Goal: Information Seeking & Learning: Learn about a topic

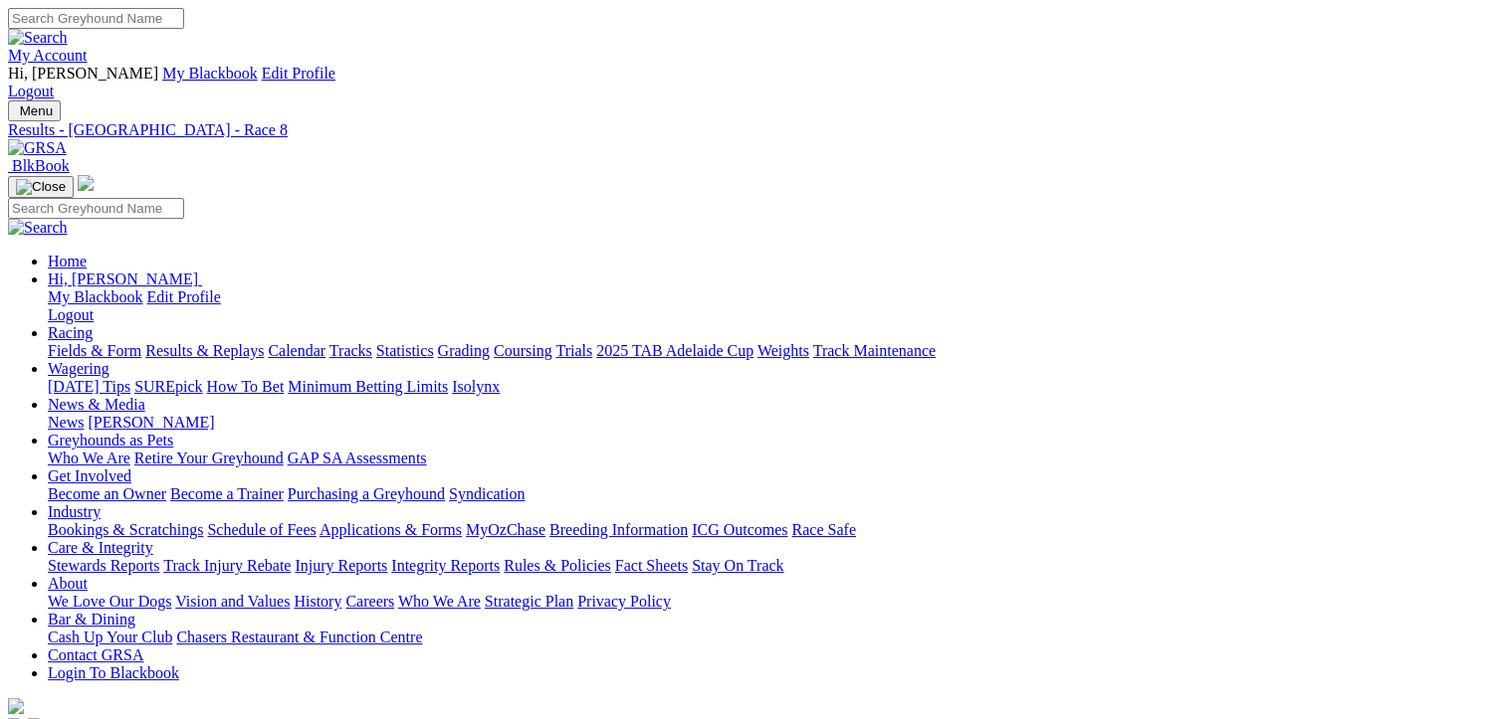
click at [78, 342] on link "Fields & Form" at bounding box center [95, 350] width 94 height 17
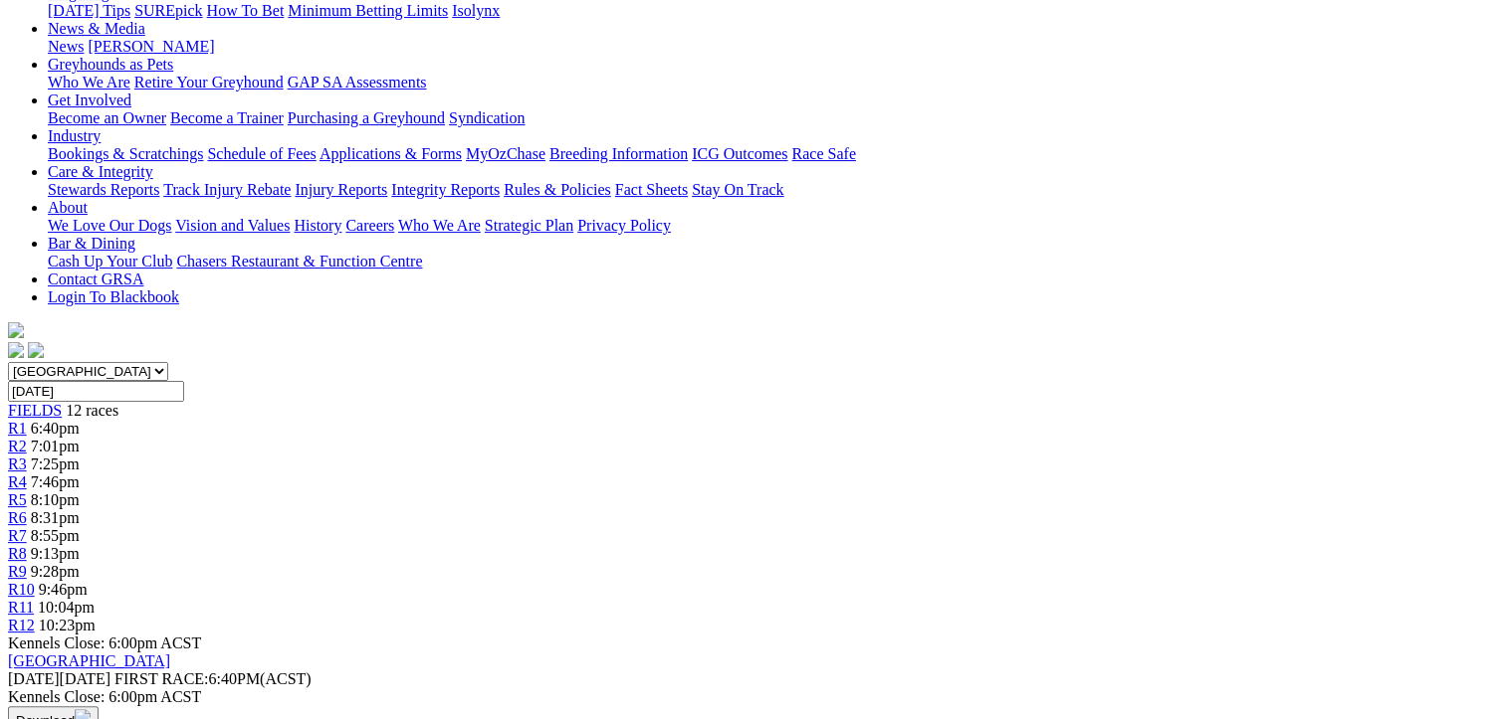
scroll to position [398, 0]
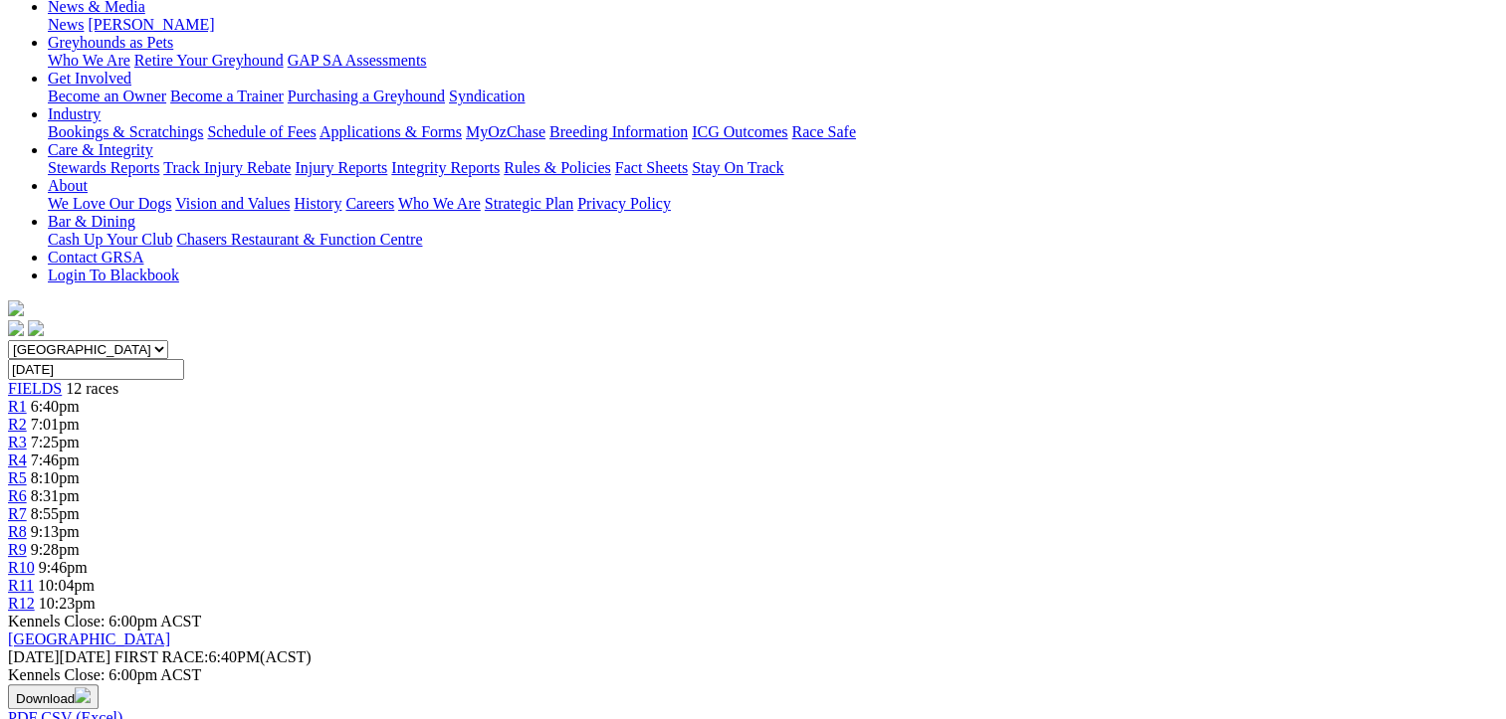
drag, startPoint x: 730, startPoint y: 526, endPoint x: 110, endPoint y: 246, distance: 680.5
drag, startPoint x: 110, startPoint y: 246, endPoint x: 313, endPoint y: 315, distance: 214.6
copy tbody "Nangar Lady Cameron Forshaw 1477 NBT $3.70 Mr. Peregrine Brenton Prouse 6652 30…"
drag, startPoint x: 1397, startPoint y: 393, endPoint x: 776, endPoint y: 231, distance: 641.7
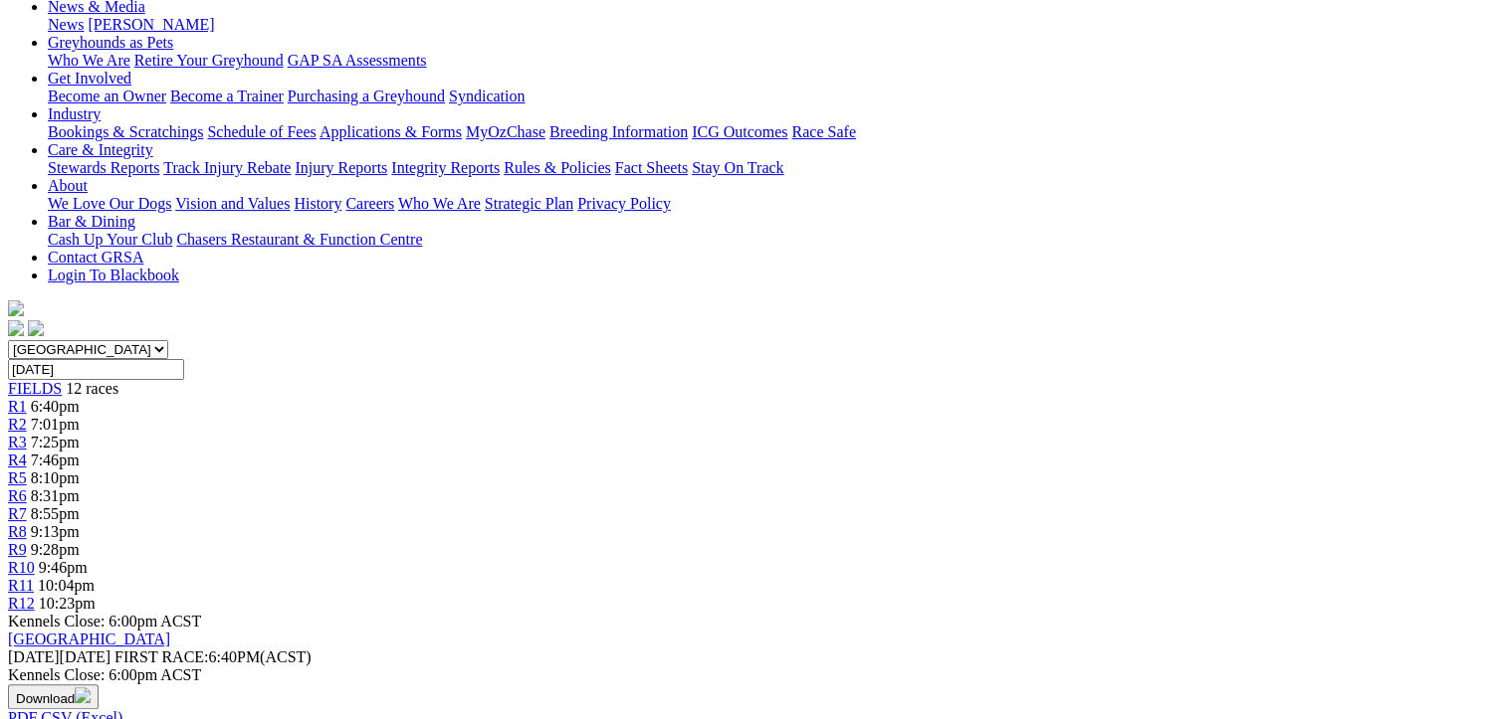
drag, startPoint x: 776, startPoint y: 231, endPoint x: 1006, endPoint y: 290, distance: 237.2
copy tbody "Victa Krev Ron Schadow 265 31.53 $6.30 He's A Mensch Kim Johnstone 4343 31.22 $…"
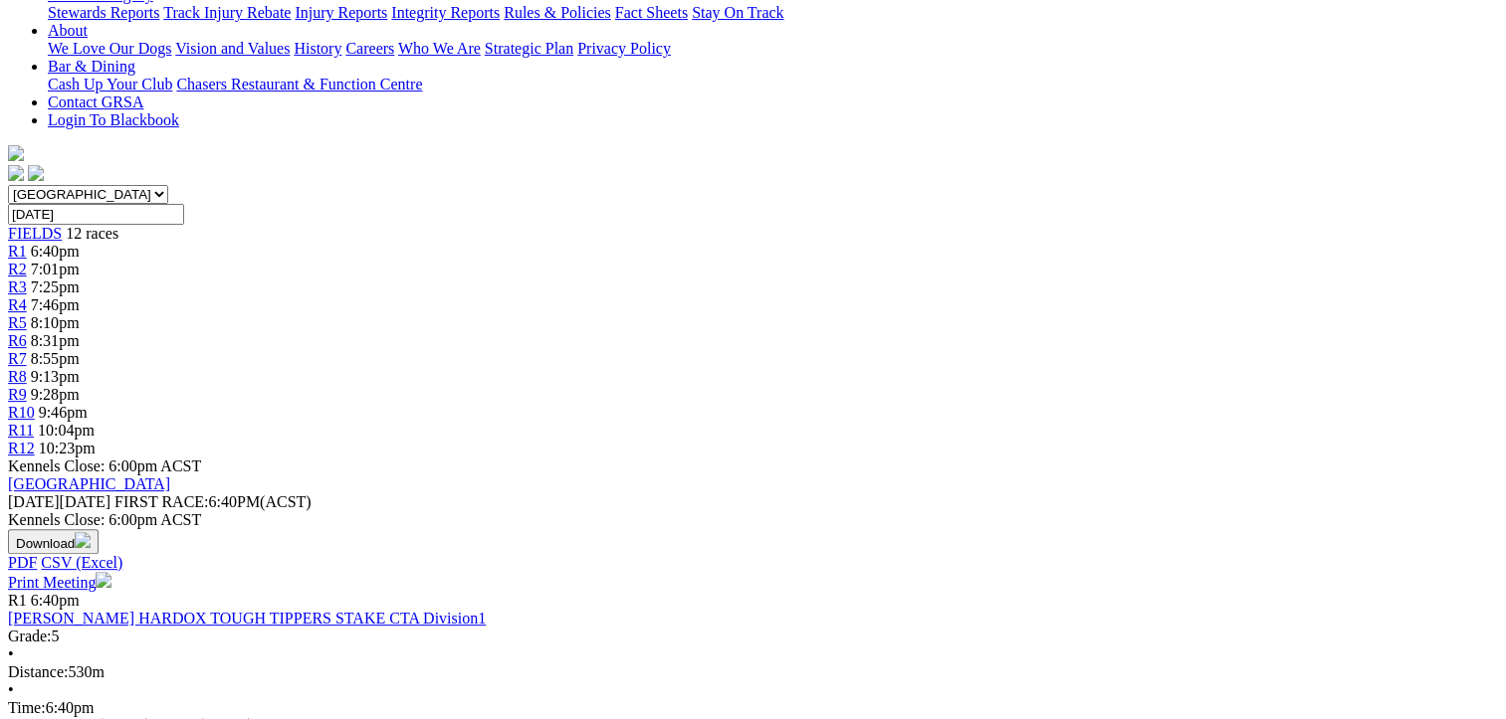
scroll to position [796, 0]
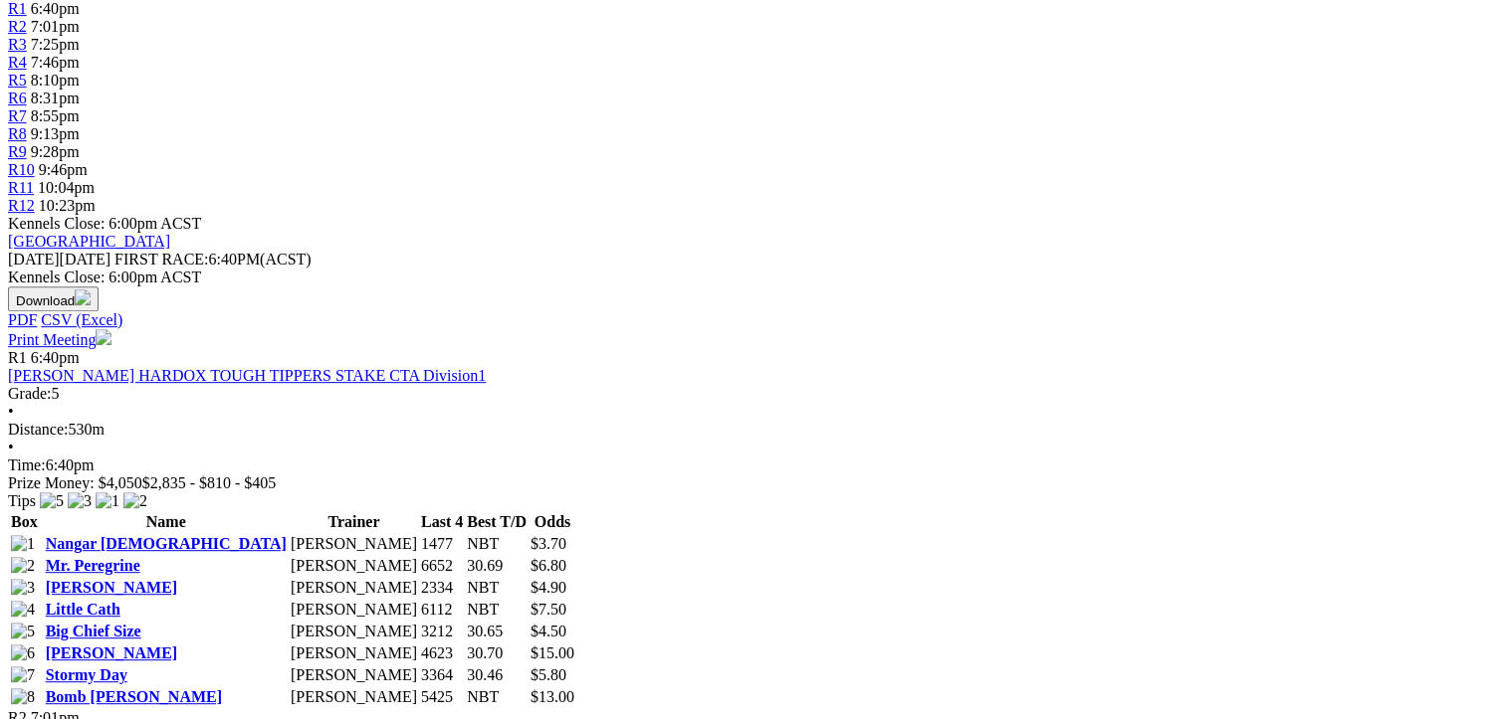
drag, startPoint x: 736, startPoint y: 549, endPoint x: 116, endPoint y: 329, distance: 657.8
drag, startPoint x: 116, startPoint y: 329, endPoint x: 314, endPoint y: 421, distance: 218.2
copy tbody "Talbot Road Tamica Dunn 7362 30.73 $33.00 Canya Maroons Matthew Lanigan 2273 30…"
drag, startPoint x: 1393, startPoint y: 544, endPoint x: 774, endPoint y: 345, distance: 650.1
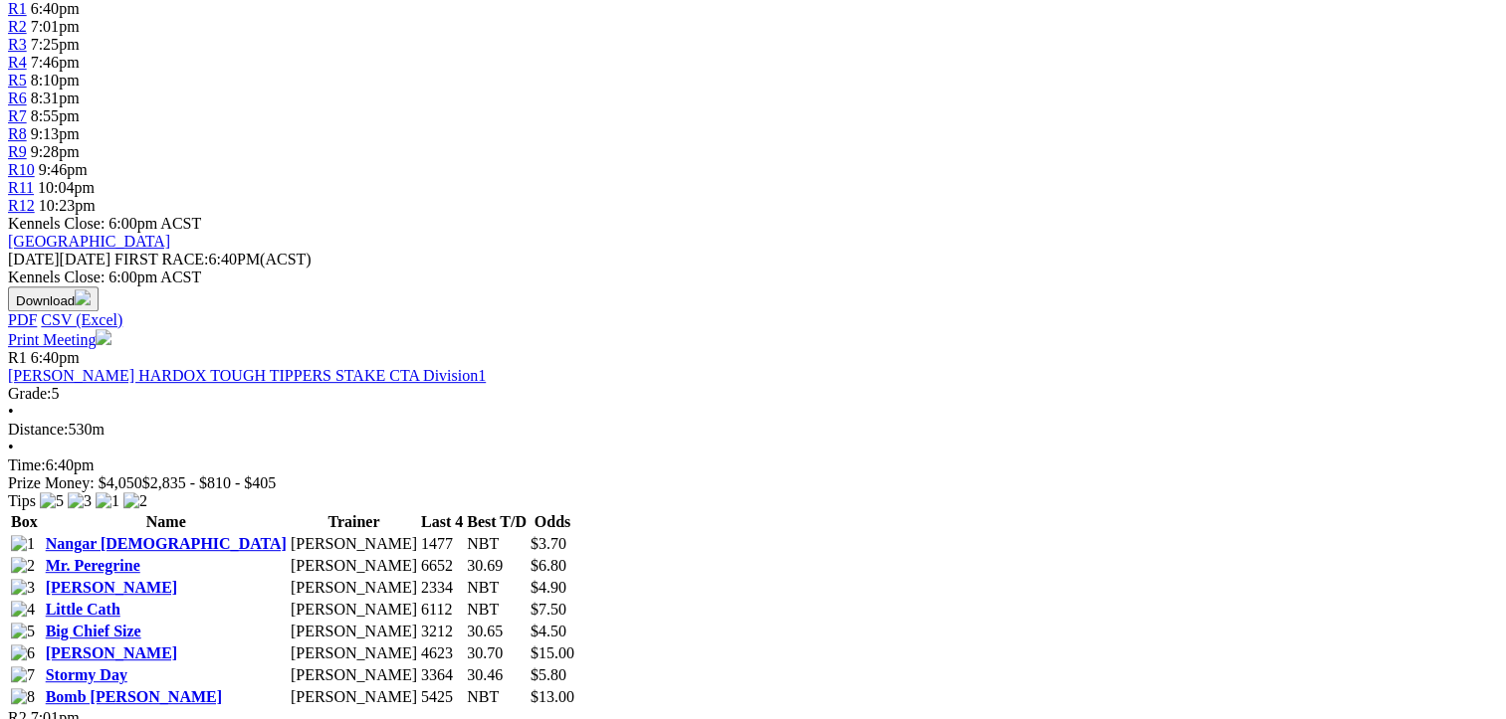
drag, startPoint x: 774, startPoint y: 345, endPoint x: 1015, endPoint y: 441, distance: 259.1
copy tbody "Cleo's Star Brendan Pursell 4181 NBT $2.85 Optimistic Reign Robyn Mackellar 281…"
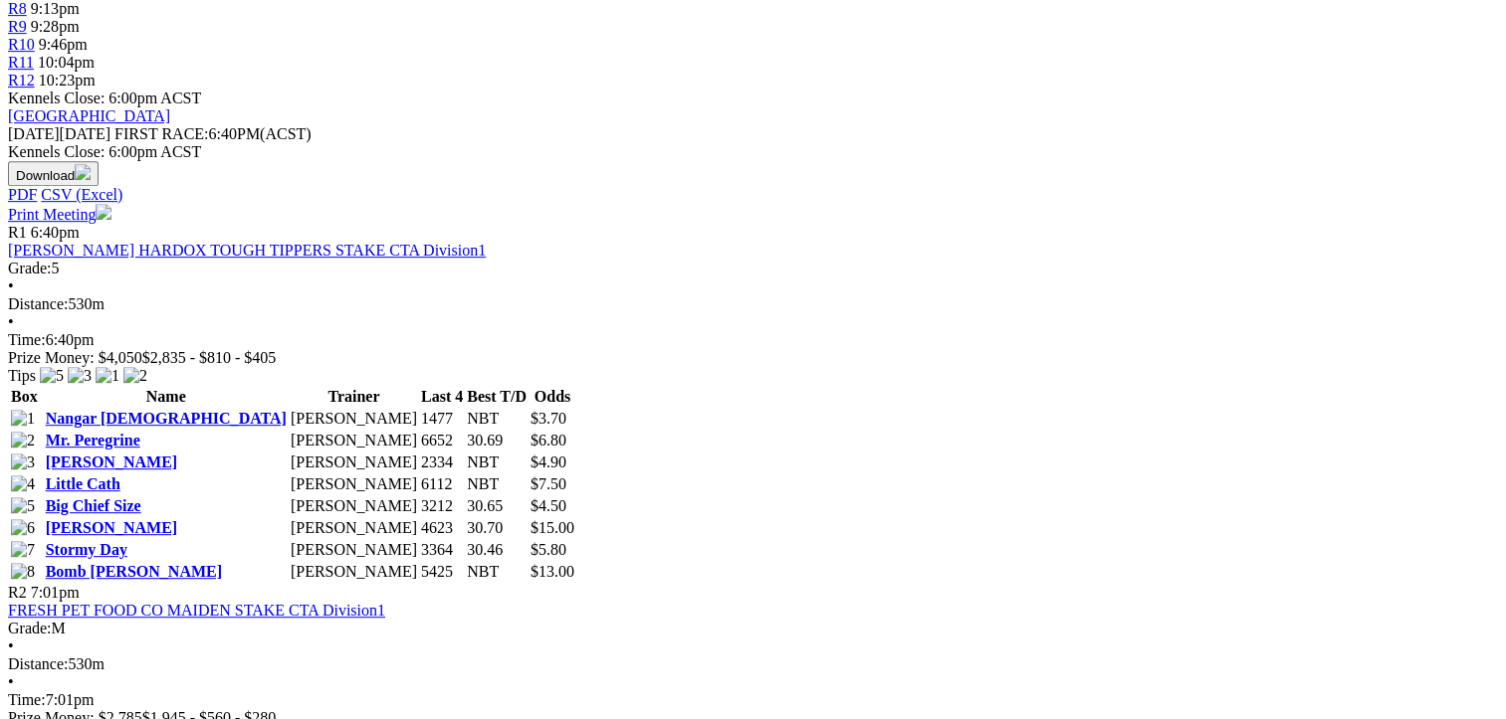
scroll to position [1294, 0]
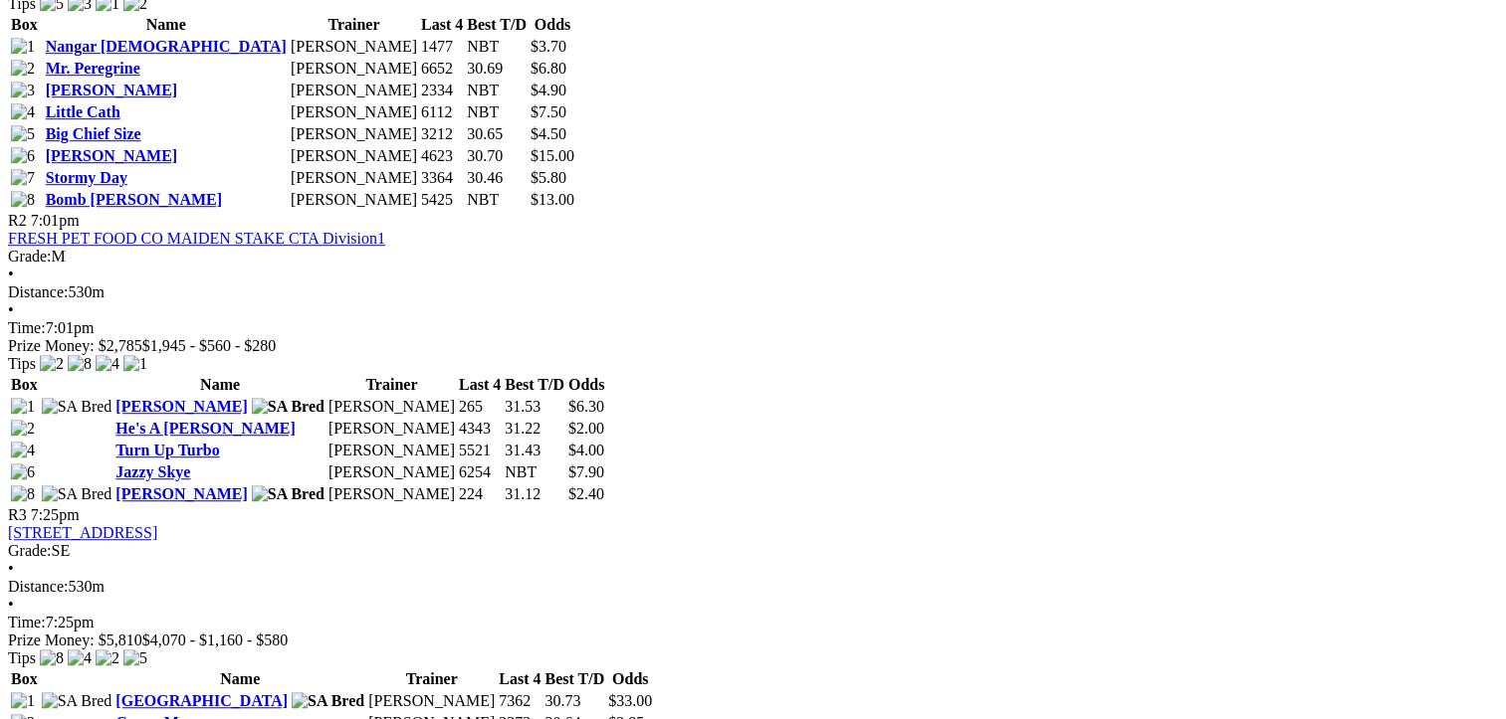
drag, startPoint x: 729, startPoint y: 467, endPoint x: 116, endPoint y: 265, distance: 645.4
drag, startPoint x: 116, startPoint y: 265, endPoint x: 330, endPoint y: 381, distance: 243.6
copy tbody "Eldritch Kirin Corby 2155 30.57 $21.00 Parrakie Cameron Butcher 4121 30.70 $6.8…"
drag, startPoint x: 1393, startPoint y: 502, endPoint x: 778, endPoint y: 260, distance: 660.8
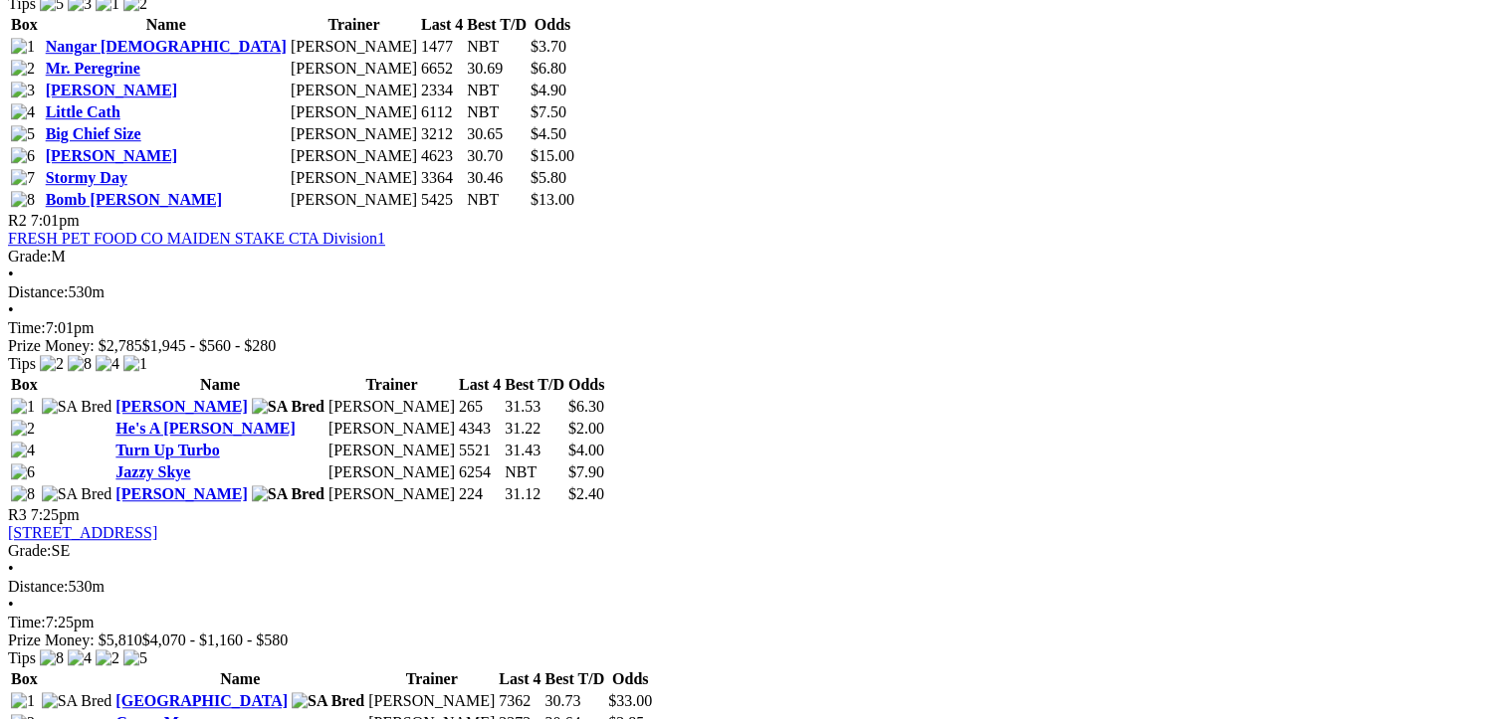
drag, startPoint x: 778, startPoint y: 260, endPoint x: 1030, endPoint y: 396, distance: 286.3
copy tbody "All Mucked Up Taylor Thornton 1161 NBT $5.50 Keep Rolling David Burnett 1511 NB…"
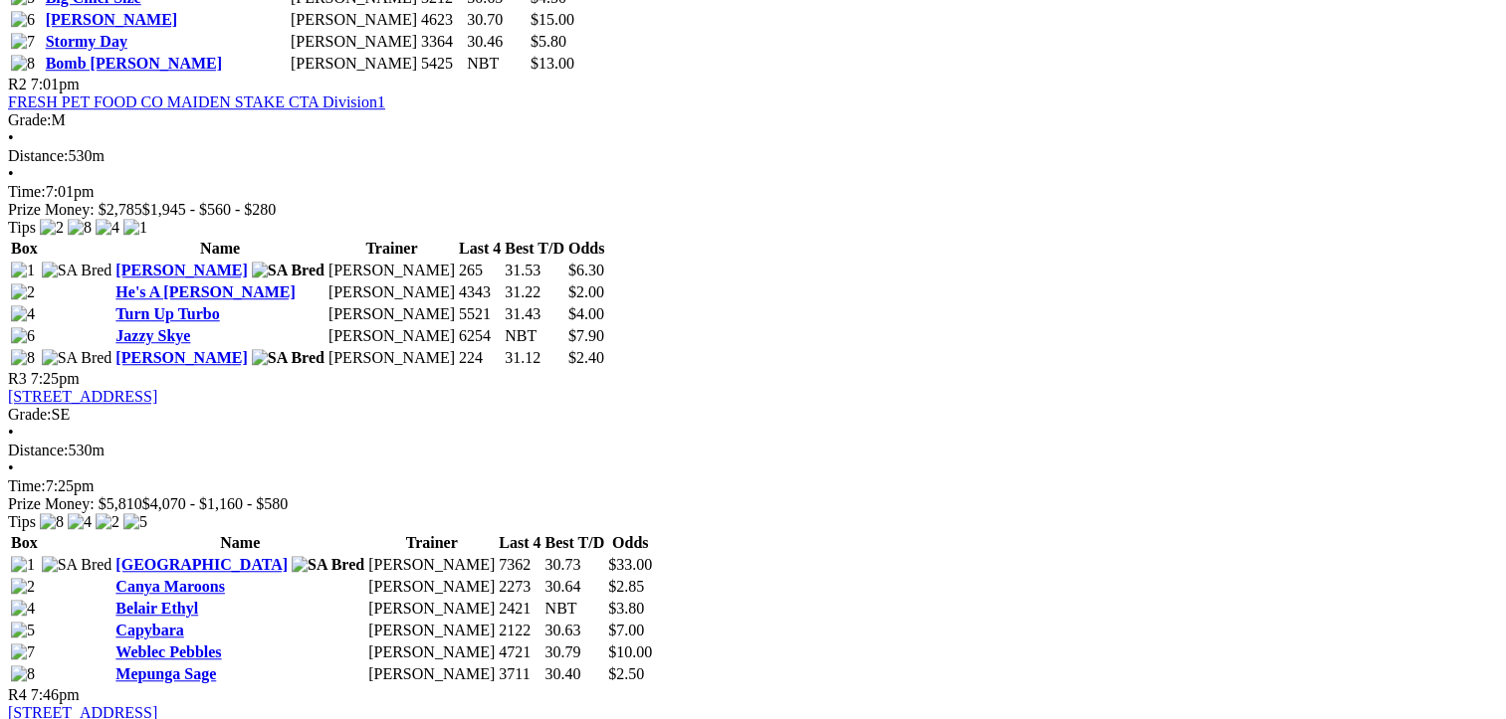
scroll to position [1692, 0]
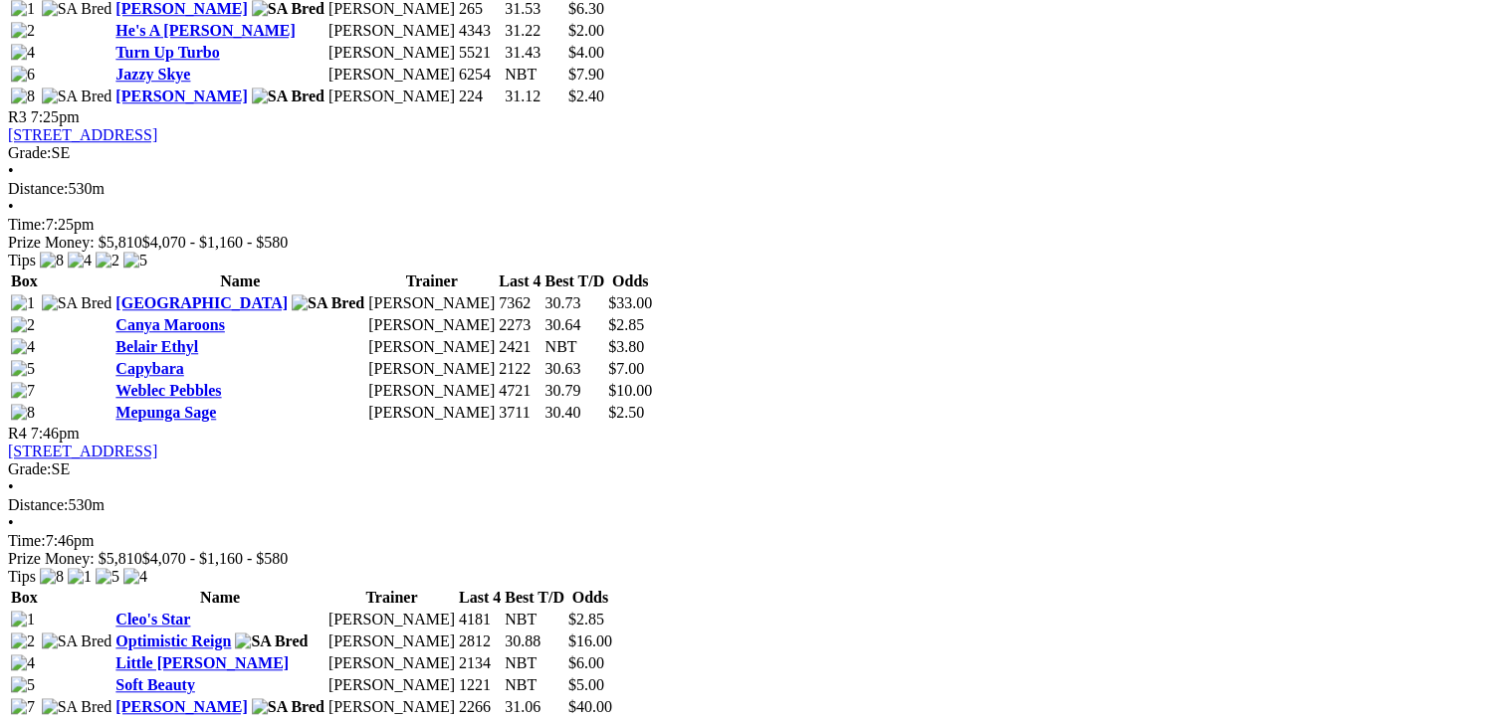
drag, startPoint x: 730, startPoint y: 613, endPoint x: 111, endPoint y: 334, distance: 678.7
drag, startPoint x: 111, startPoint y: 334, endPoint x: 334, endPoint y: 455, distance: 253.3
copy tbody "Archie Rolls David Burnett 1134 NBT $10.00 Weblec Prince Jeffrey Britton 6211 N…"
drag, startPoint x: 1395, startPoint y: 611, endPoint x: 780, endPoint y: 320, distance: 680.1
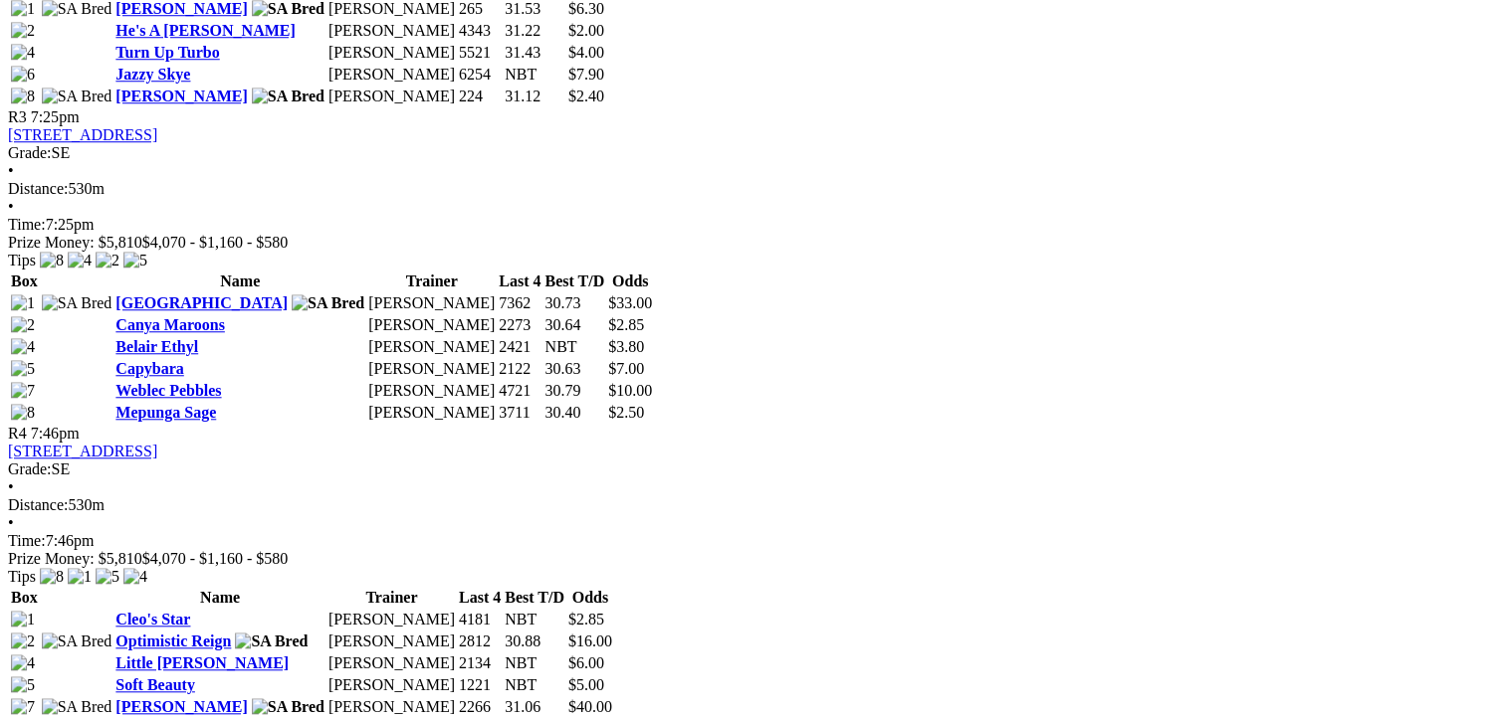
drag, startPoint x: 780, startPoint y: 320, endPoint x: 961, endPoint y: 416, distance: 204.7
copy tbody "Ross The Boss Paul Galea 1117 NBT $4.50 Settle For Less Taylor Thornton 1116 NB…"
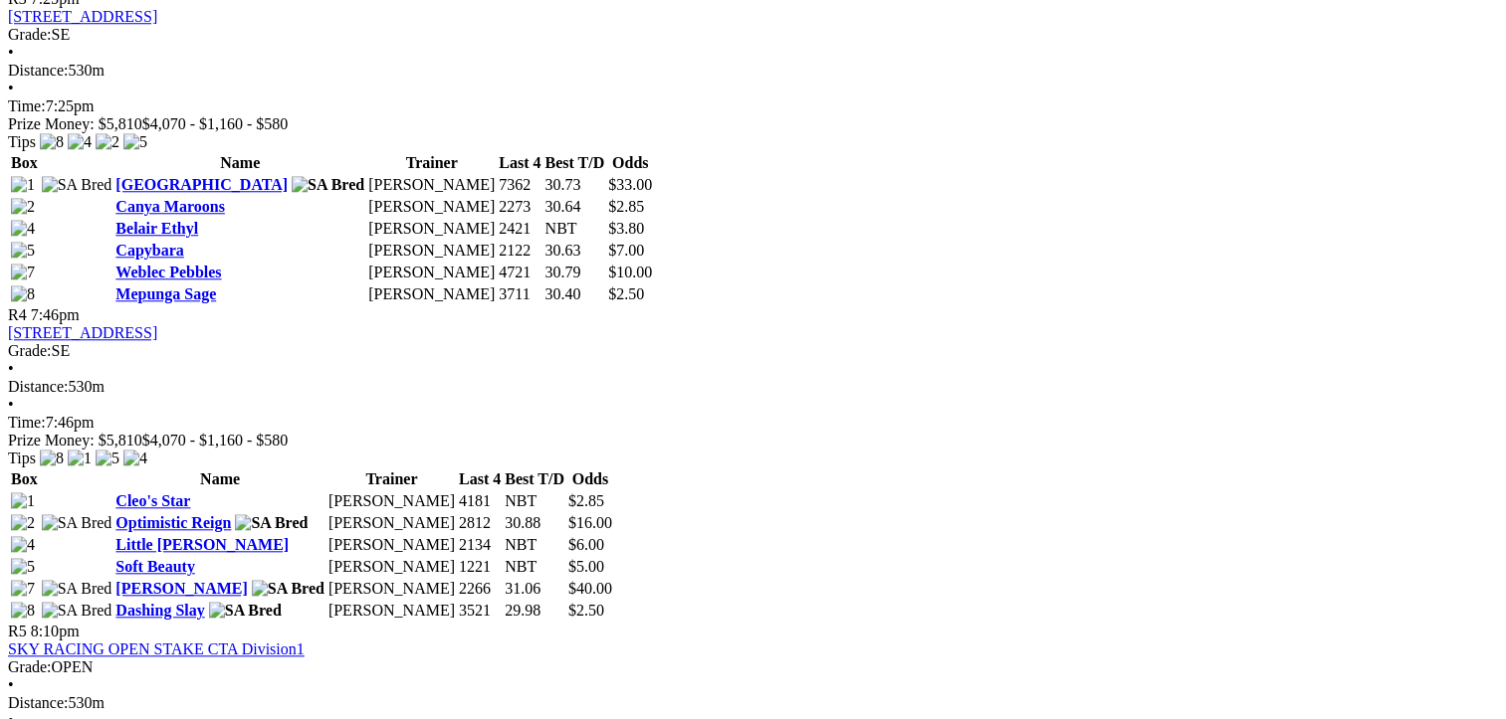
scroll to position [2189, 0]
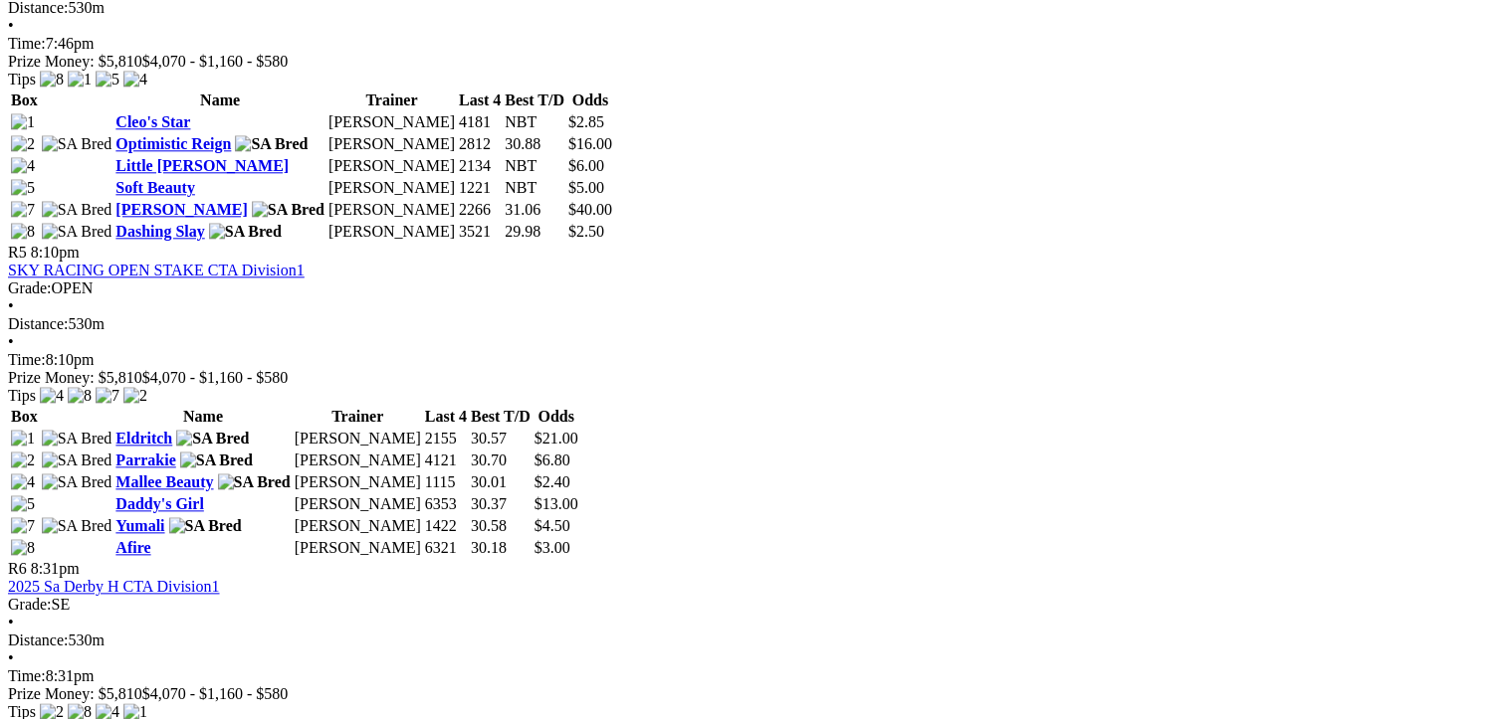
drag, startPoint x: 732, startPoint y: 485, endPoint x: 115, endPoint y: 325, distance: 637.1
drag, startPoint x: 115, startPoint y: 325, endPoint x: 338, endPoint y: 396, distance: 233.8
copy tbody "Springvale Bray Gavin Harris 6121 42.67 $1.75 Bookaloo Cameron Butcher 5215 NBT…"
drag, startPoint x: 1387, startPoint y: 526, endPoint x: 778, endPoint y: 320, distance: 642.9
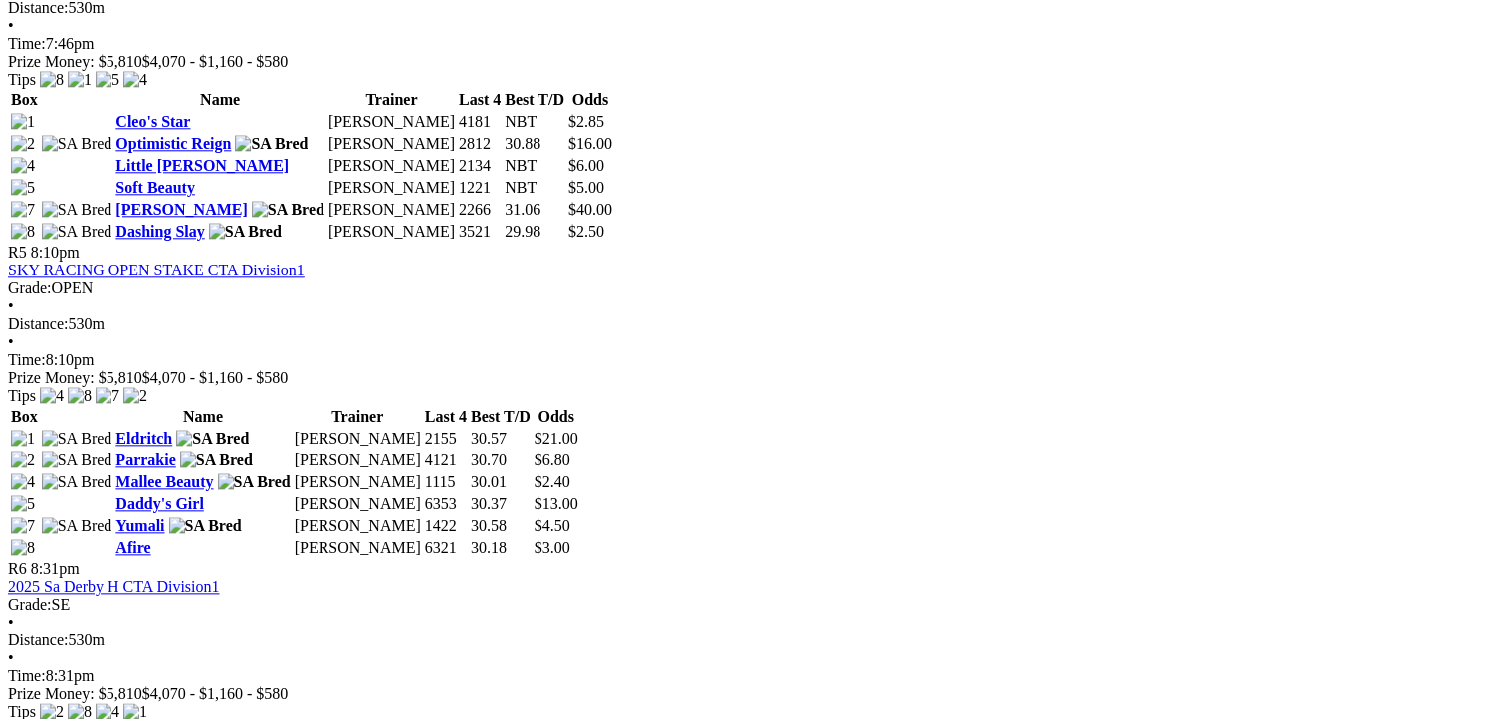
drag, startPoint x: 778, startPoint y: 320, endPoint x: 970, endPoint y: 418, distance: 215.4
copy tbody "Silk Sonic Tim Richards 1327 30.77 $4.50 Hartley Bale Ed Kowalewski 5488 30.81 …"
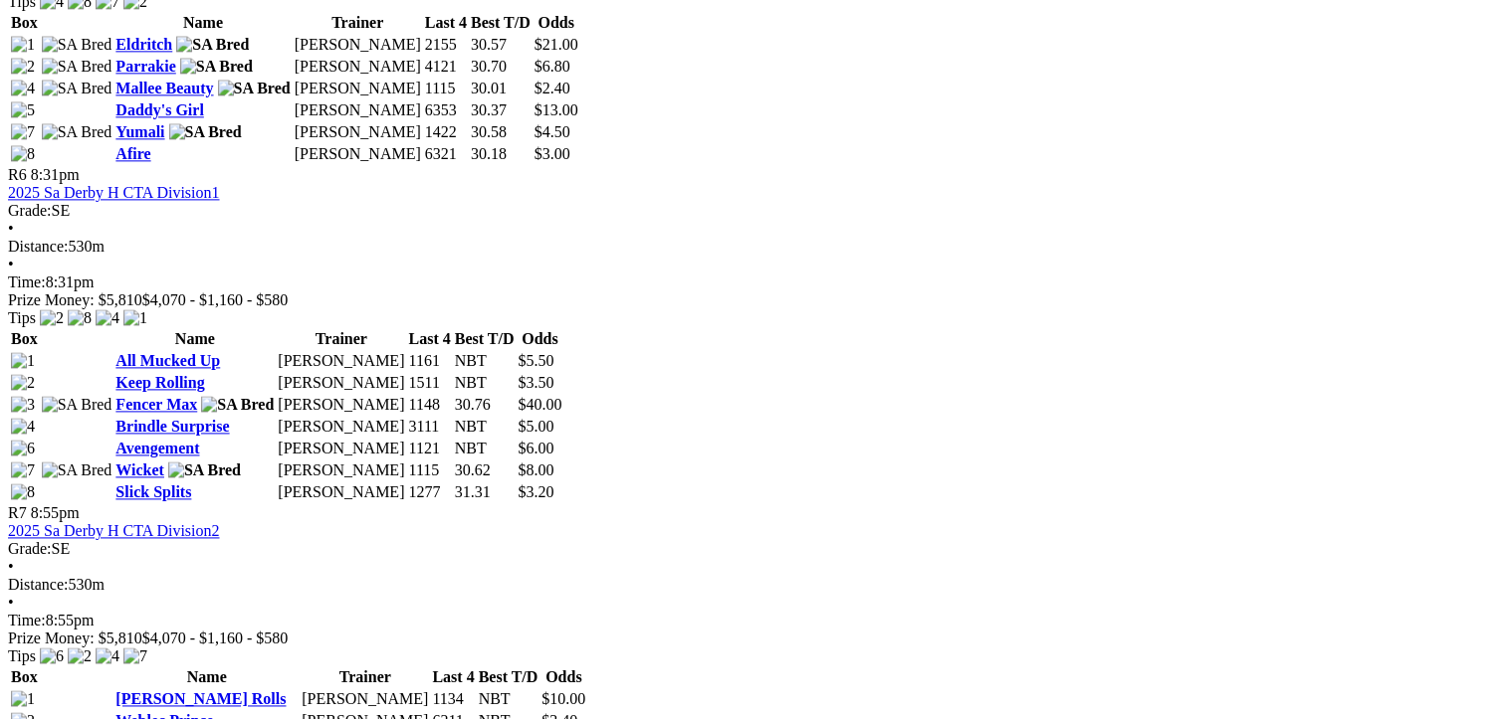
scroll to position [2587, 0]
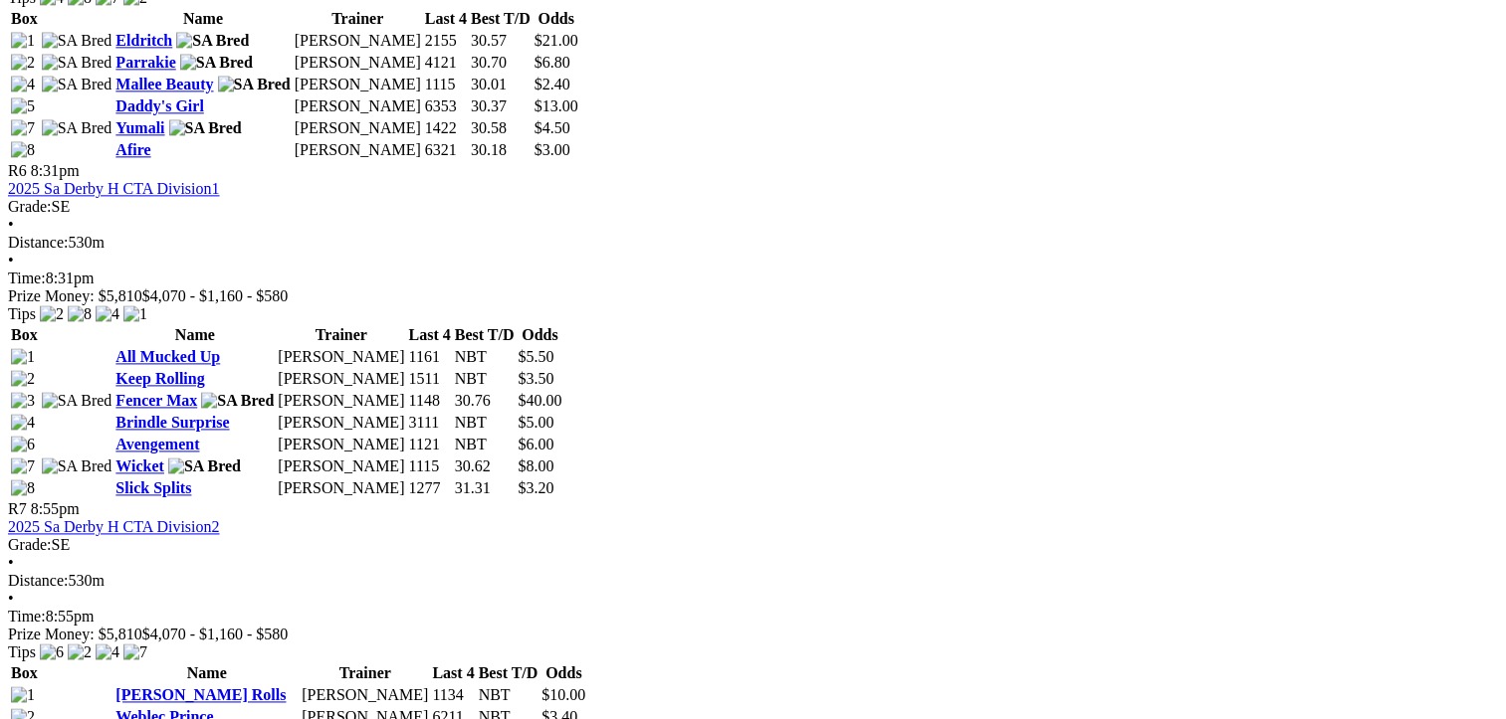
drag, startPoint x: 734, startPoint y: 547, endPoint x: 119, endPoint y: 335, distance: 650.4
drag, startPoint x: 119, startPoint y: 335, endPoint x: 347, endPoint y: 429, distance: 246.3
drag, startPoint x: 1395, startPoint y: 591, endPoint x: 767, endPoint y: 343, distance: 675.0
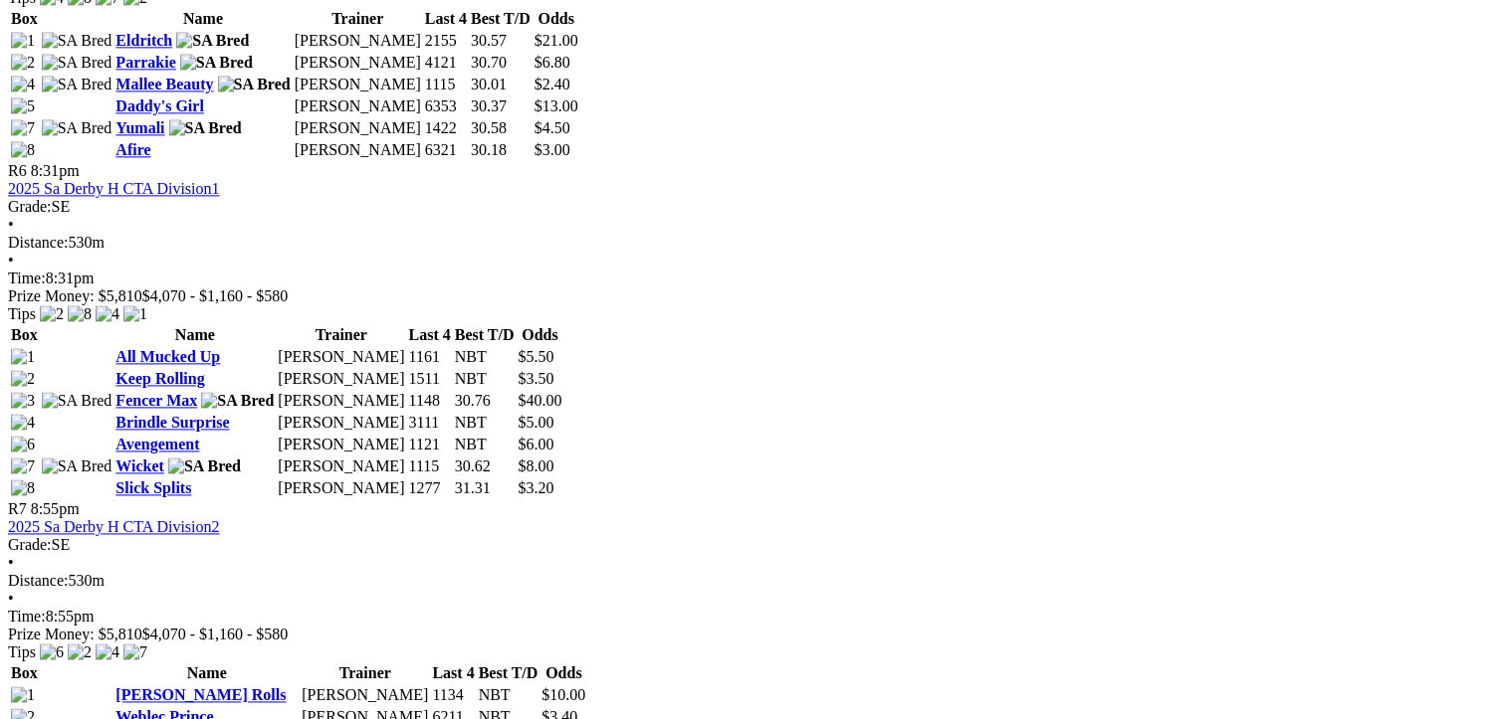
drag, startPoint x: 767, startPoint y: 343, endPoint x: 1028, endPoint y: 468, distance: 288.9
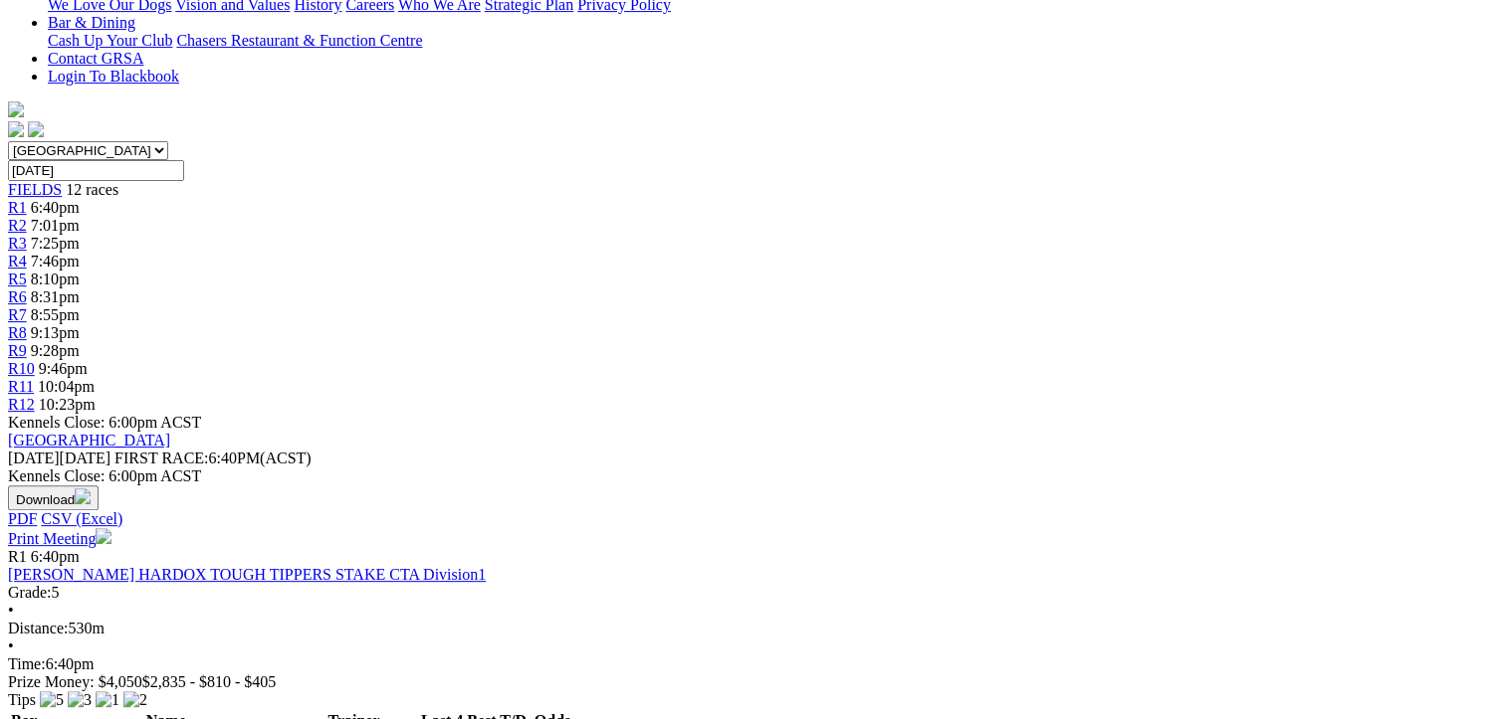
scroll to position [0, 0]
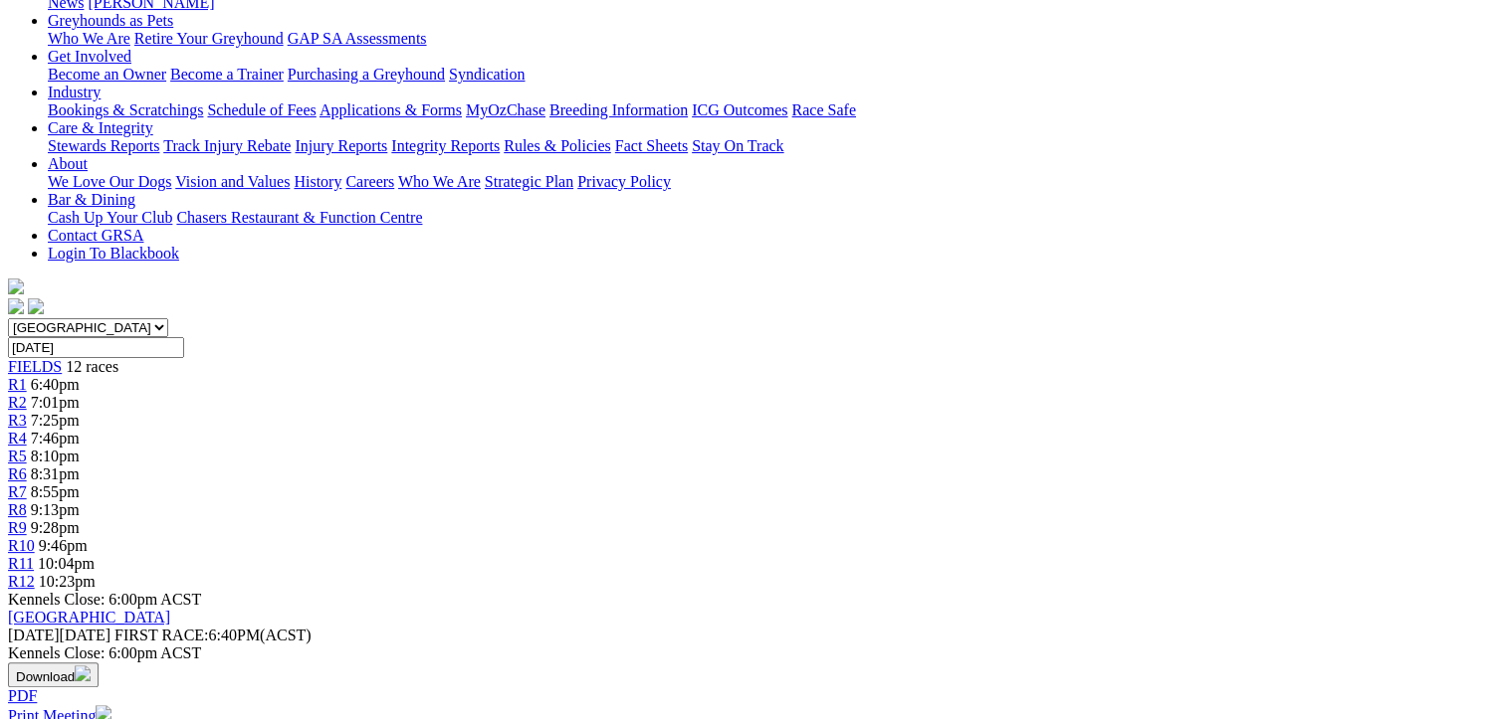
scroll to position [199, 0]
